Goal: Register for event/course

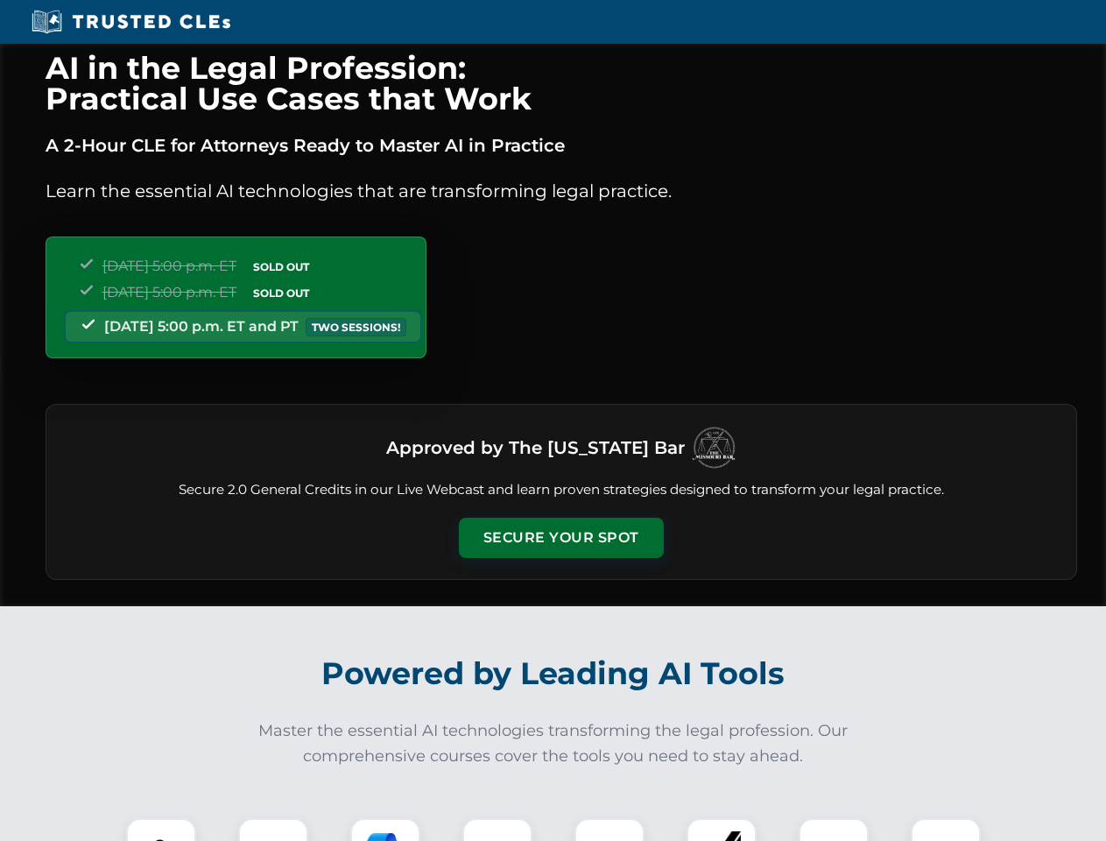
click at [560, 538] on button "Secure Your Spot" at bounding box center [561, 537] width 205 height 40
click at [161, 829] on img at bounding box center [161, 852] width 51 height 51
